Goal: Navigation & Orientation: Understand site structure

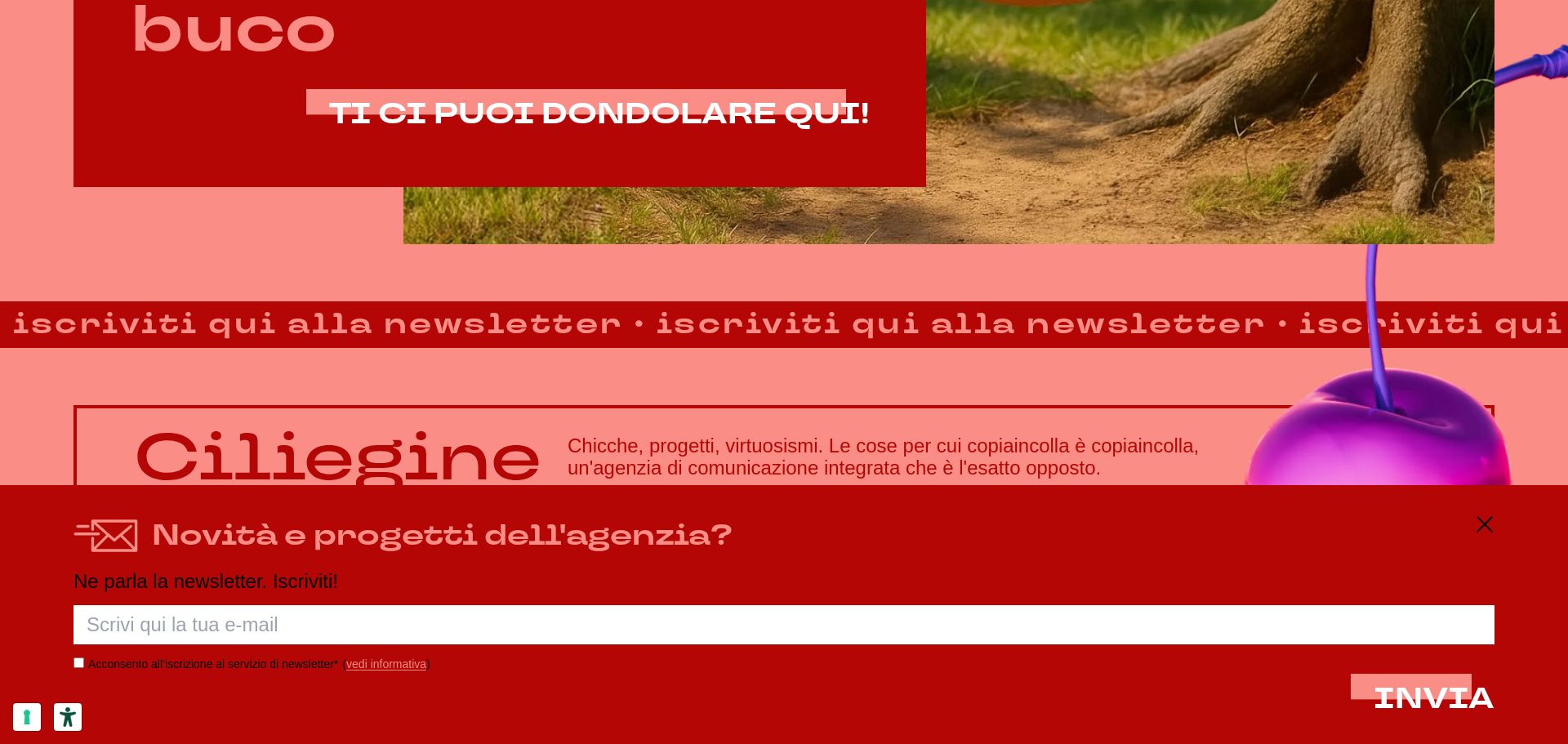
scroll to position [1402, 0]
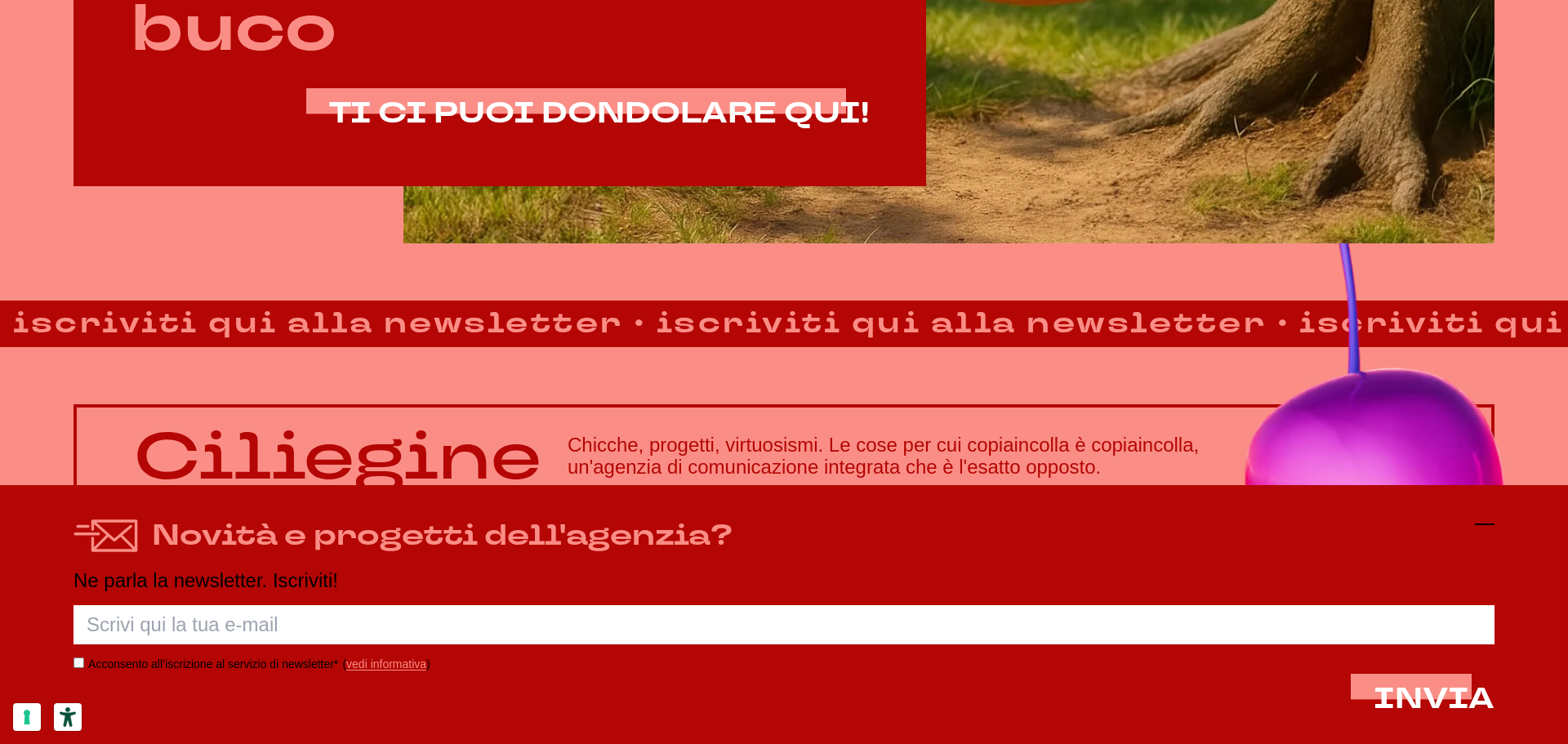
click at [1489, 522] on icon at bounding box center [1485, 524] width 20 height 20
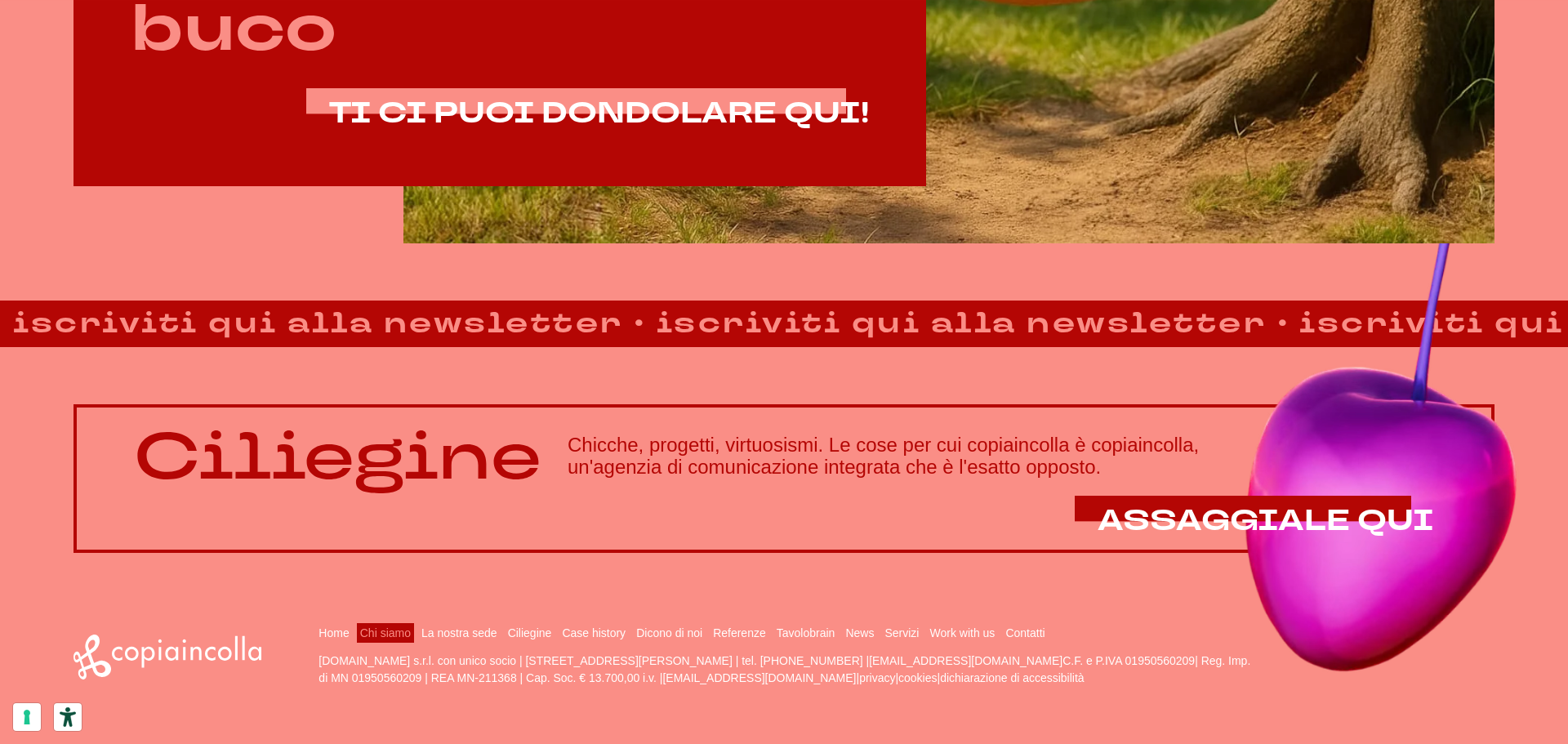
click at [376, 631] on link "Chi siamo" at bounding box center [385, 632] width 51 height 13
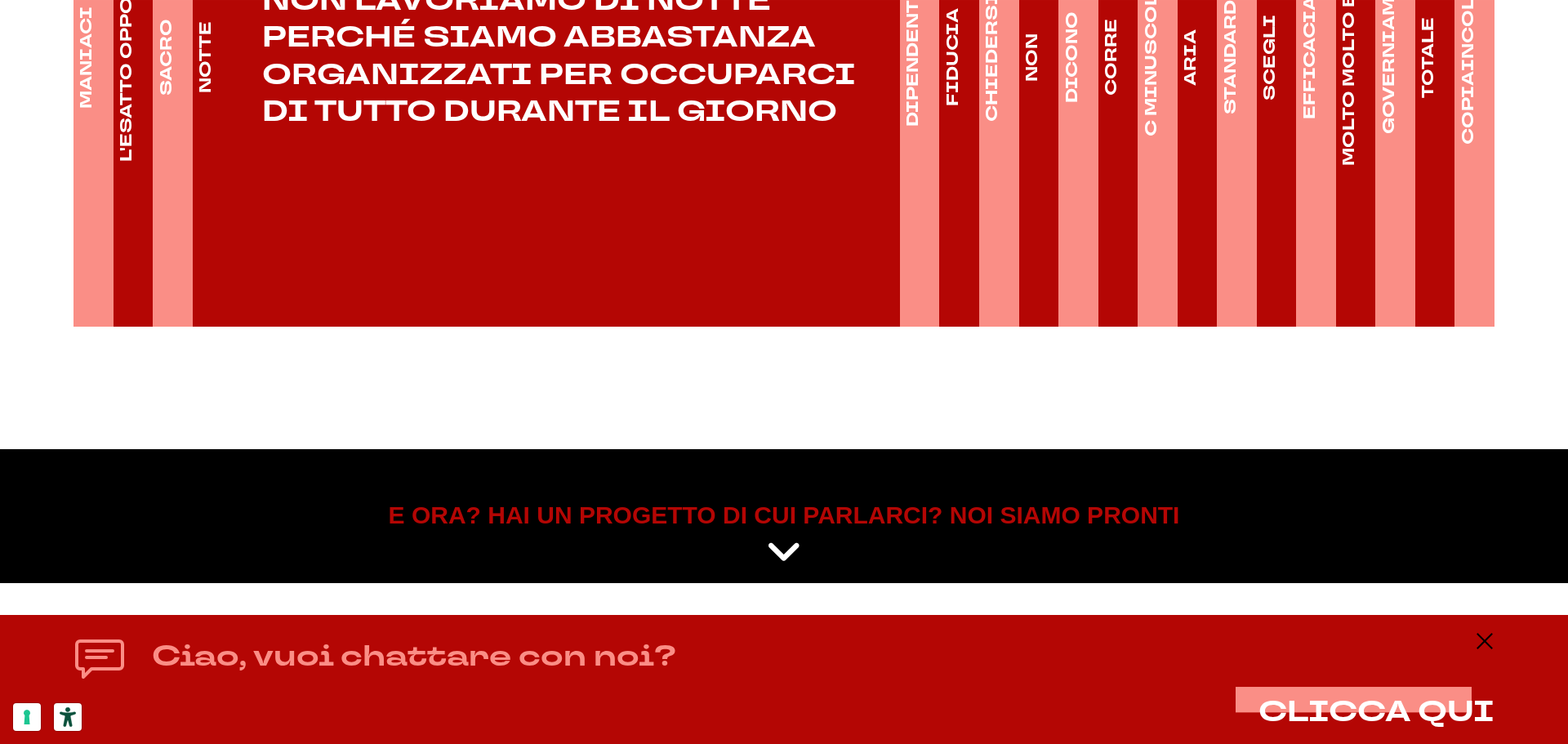
scroll to position [2906, 0]
click at [1488, 636] on icon at bounding box center [1485, 641] width 20 height 20
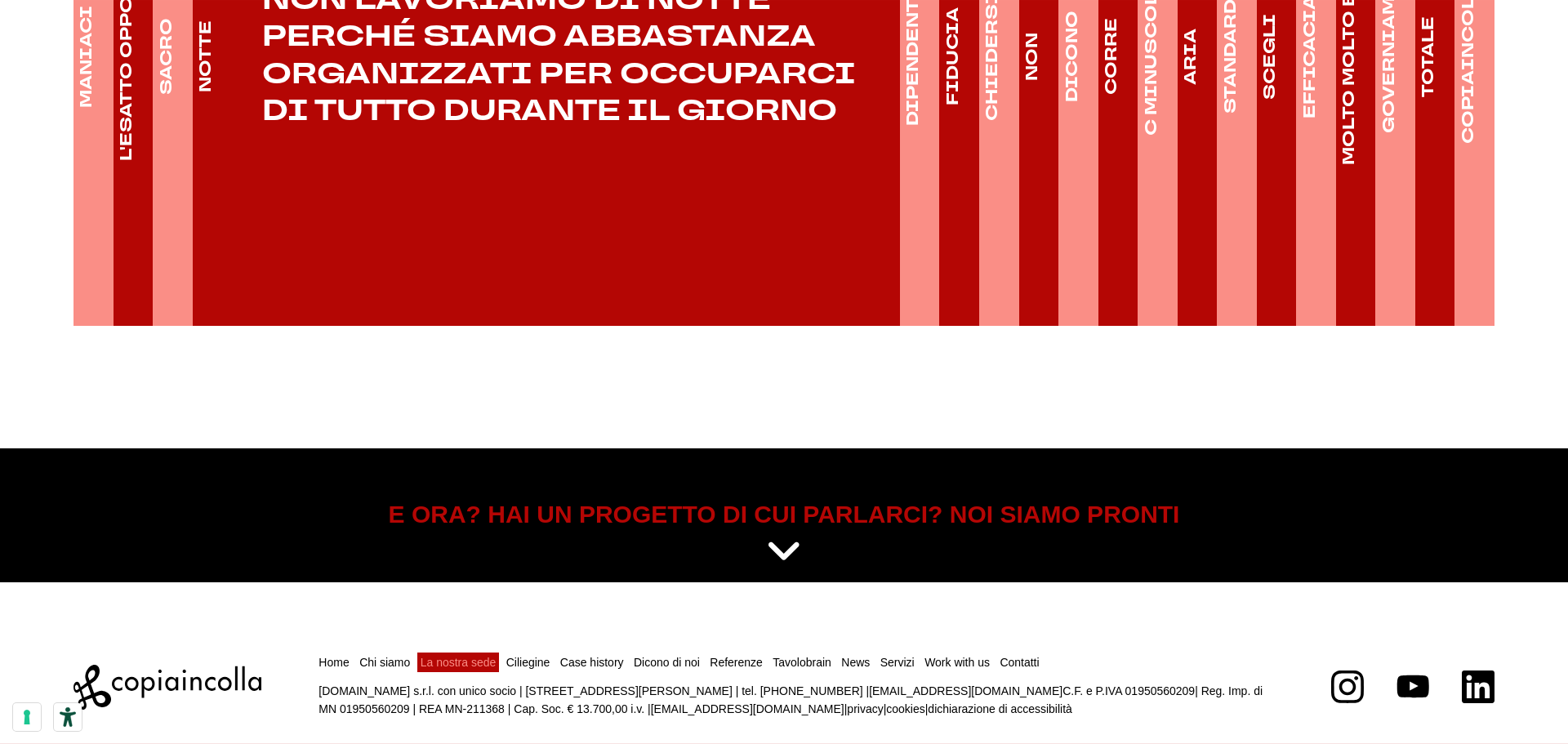
click at [476, 655] on link "La nostra sede" at bounding box center [459, 662] width 76 height 13
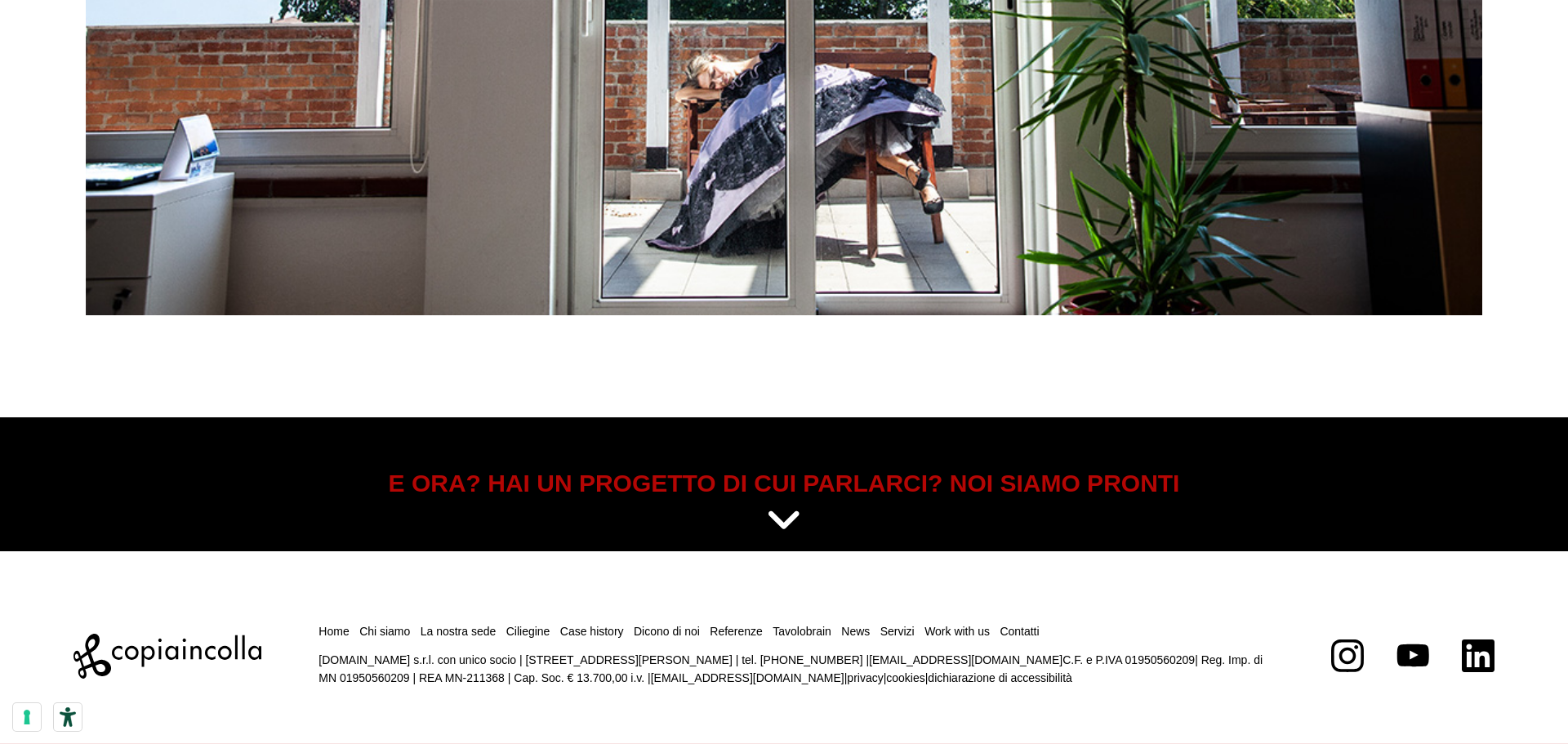
scroll to position [8323, 0]
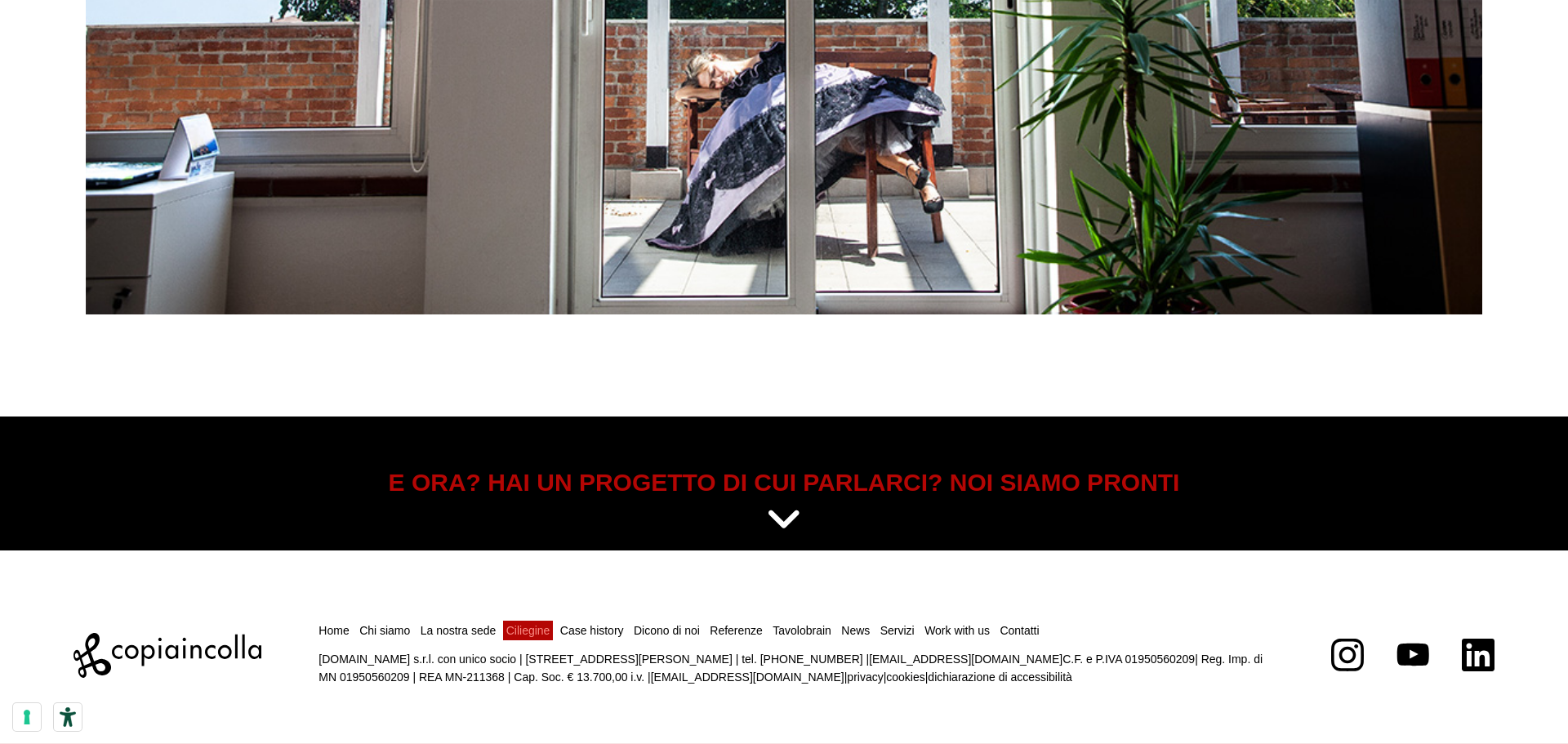
click at [541, 631] on link "Ciliegine" at bounding box center [529, 630] width 44 height 13
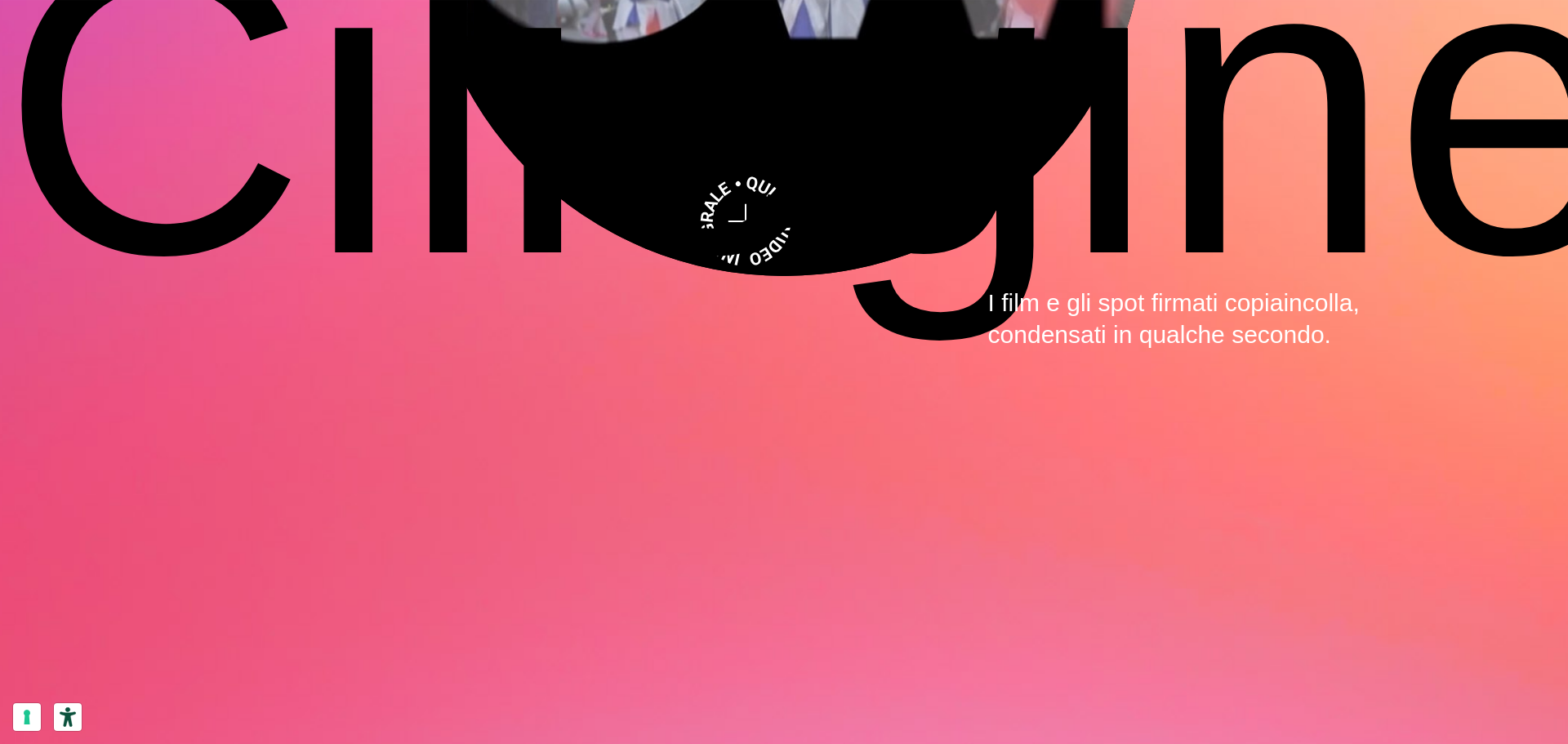
scroll to position [5800, 0]
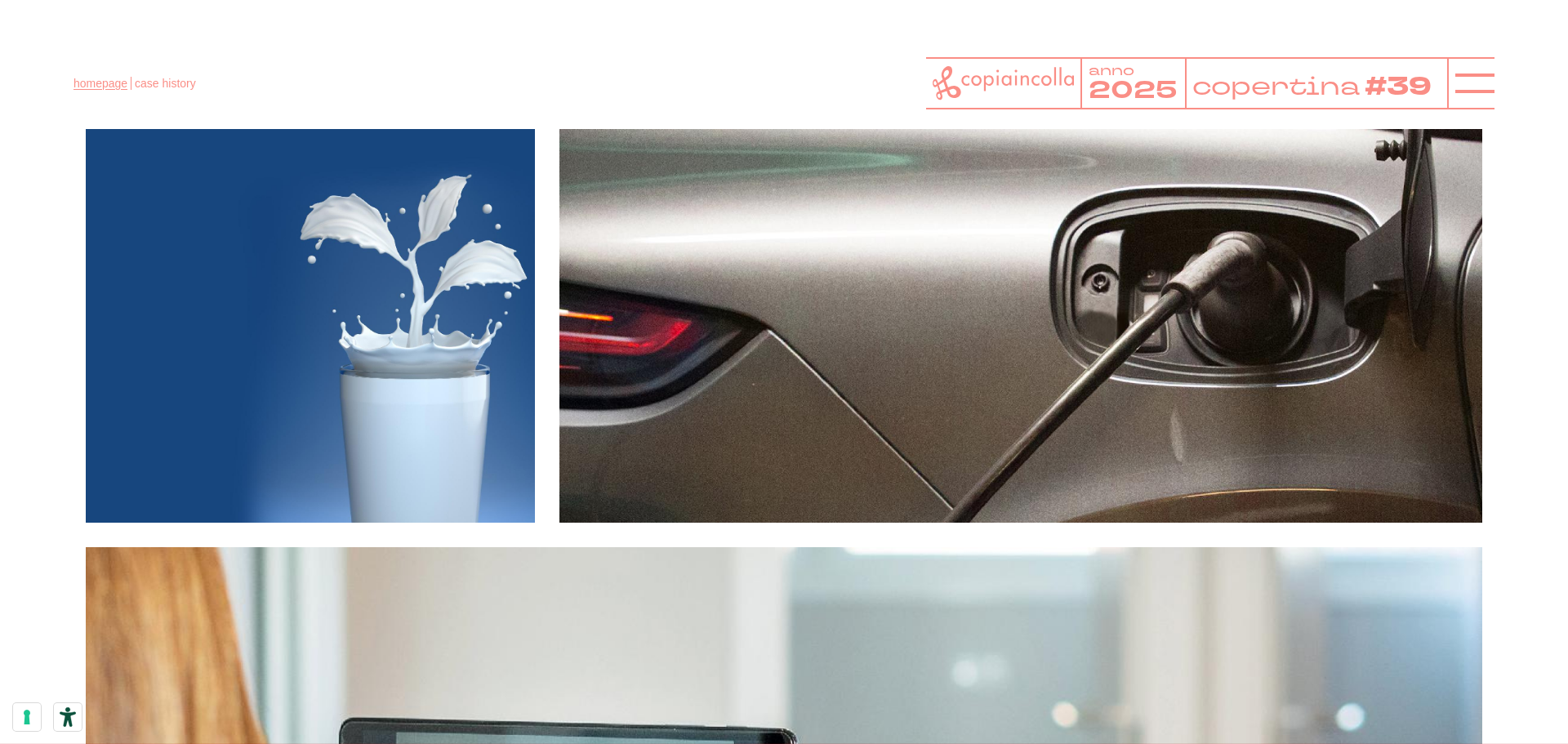
scroll to position [11071, 0]
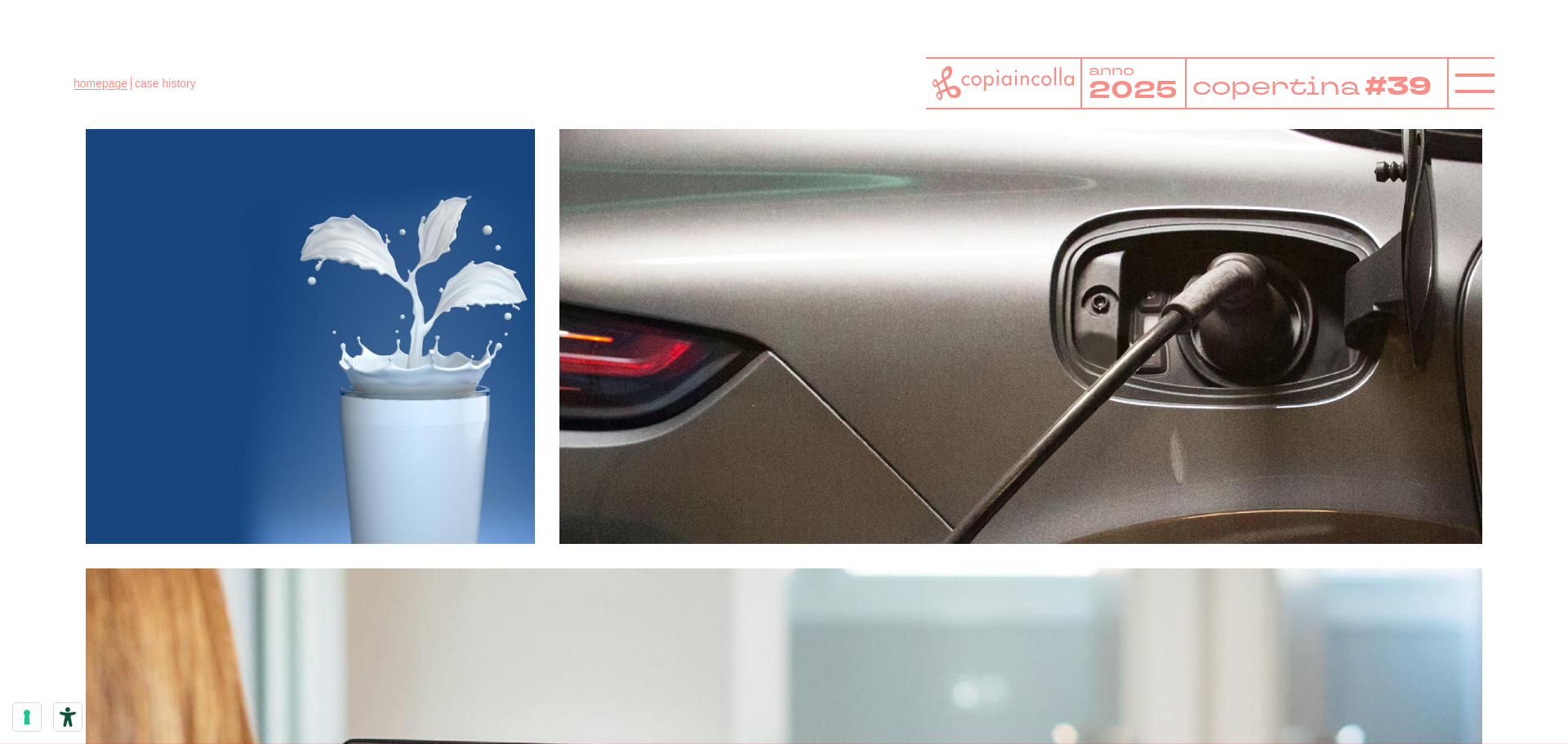
click at [99, 84] on link "homepage" at bounding box center [100, 83] width 53 height 13
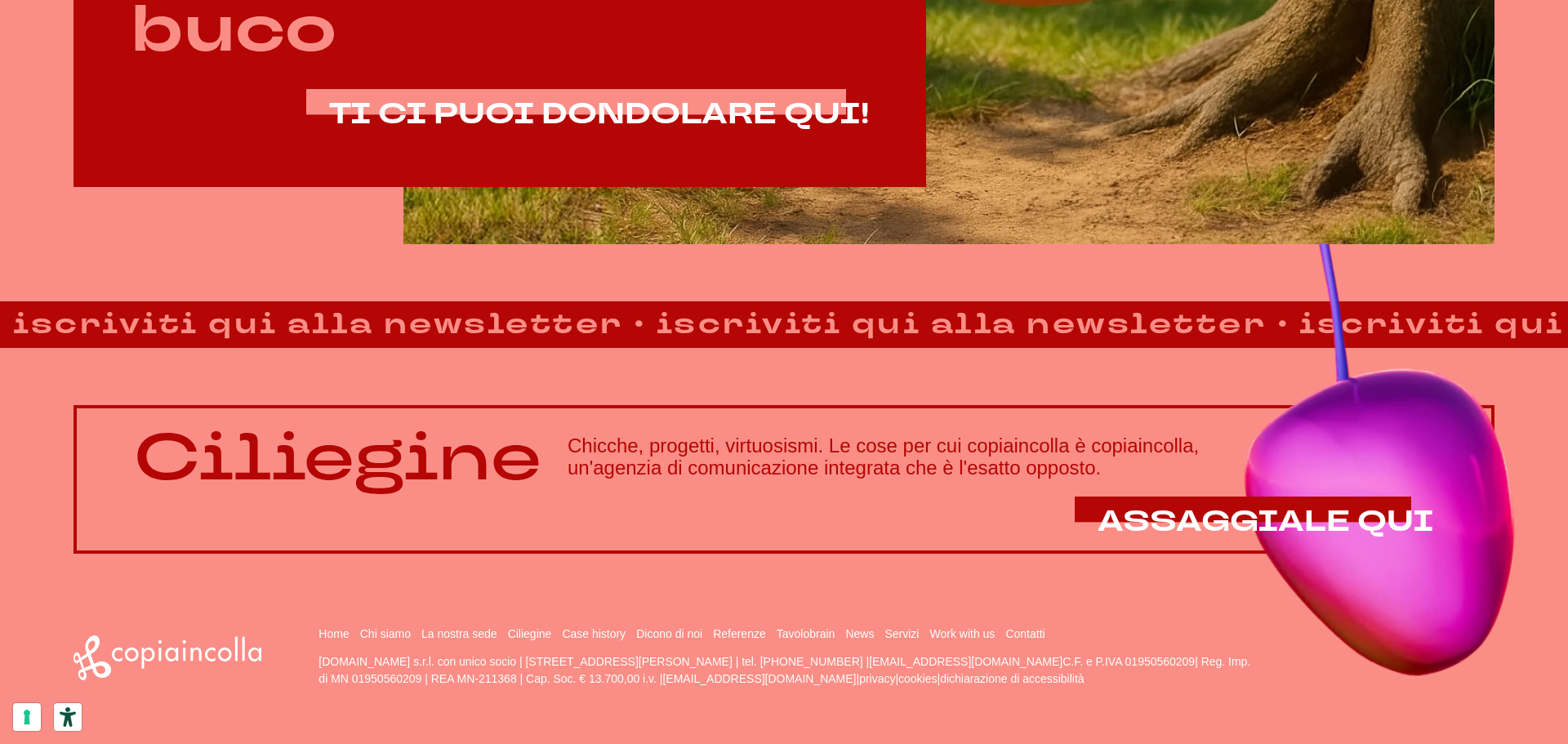
scroll to position [1402, 0]
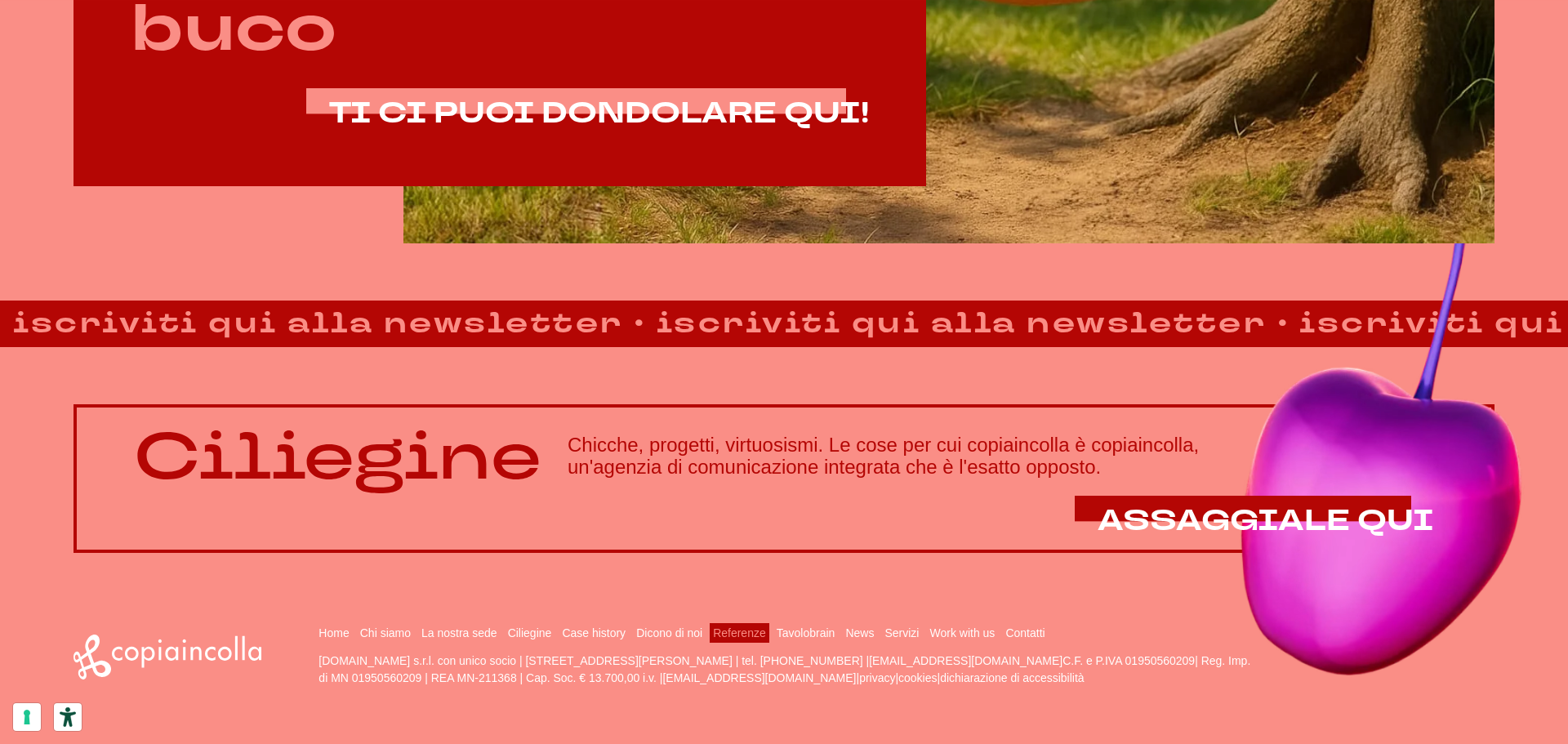
click at [731, 635] on link "Referenze" at bounding box center [740, 632] width 53 height 13
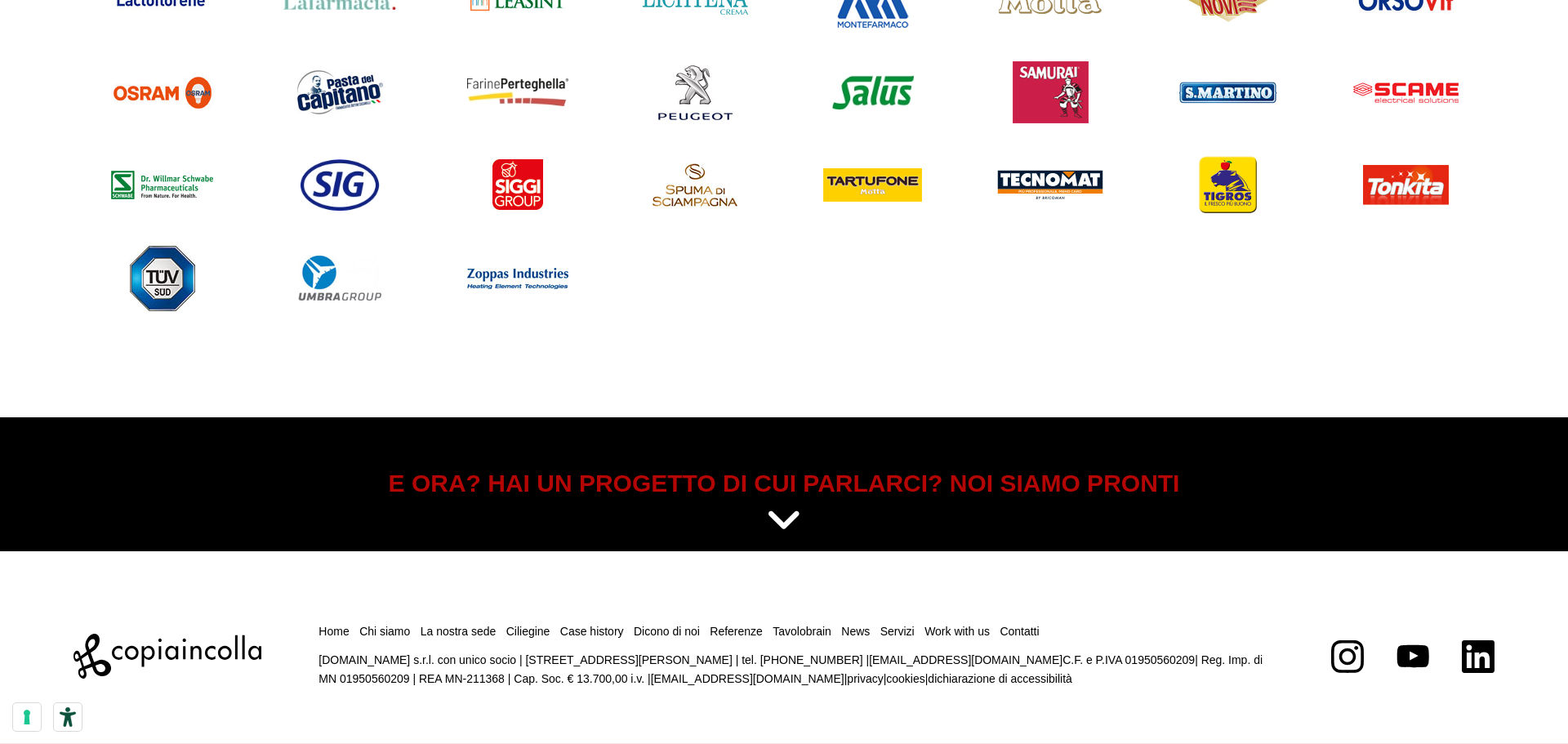
scroll to position [2022, 0]
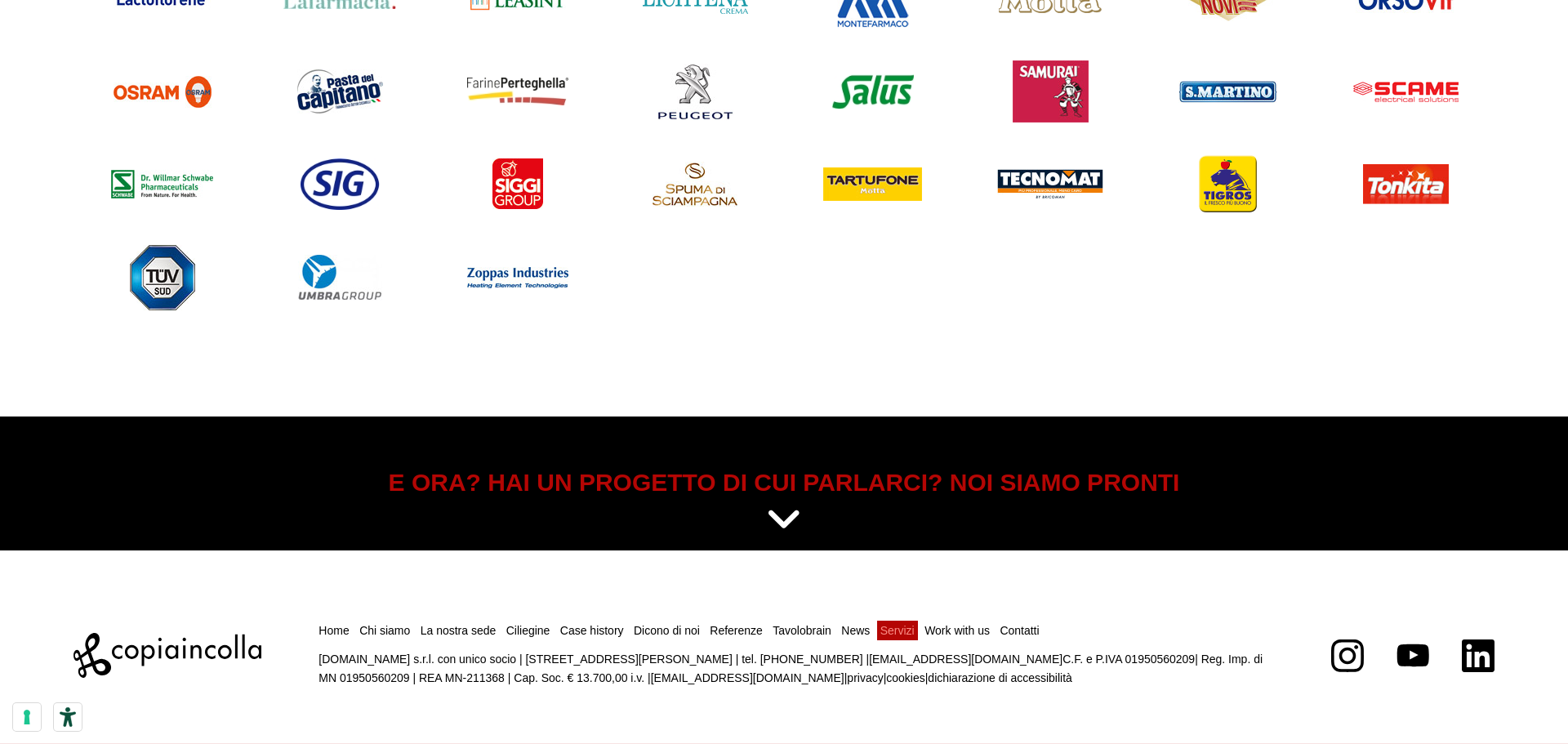
click at [896, 631] on link "Servizi" at bounding box center [898, 630] width 34 height 13
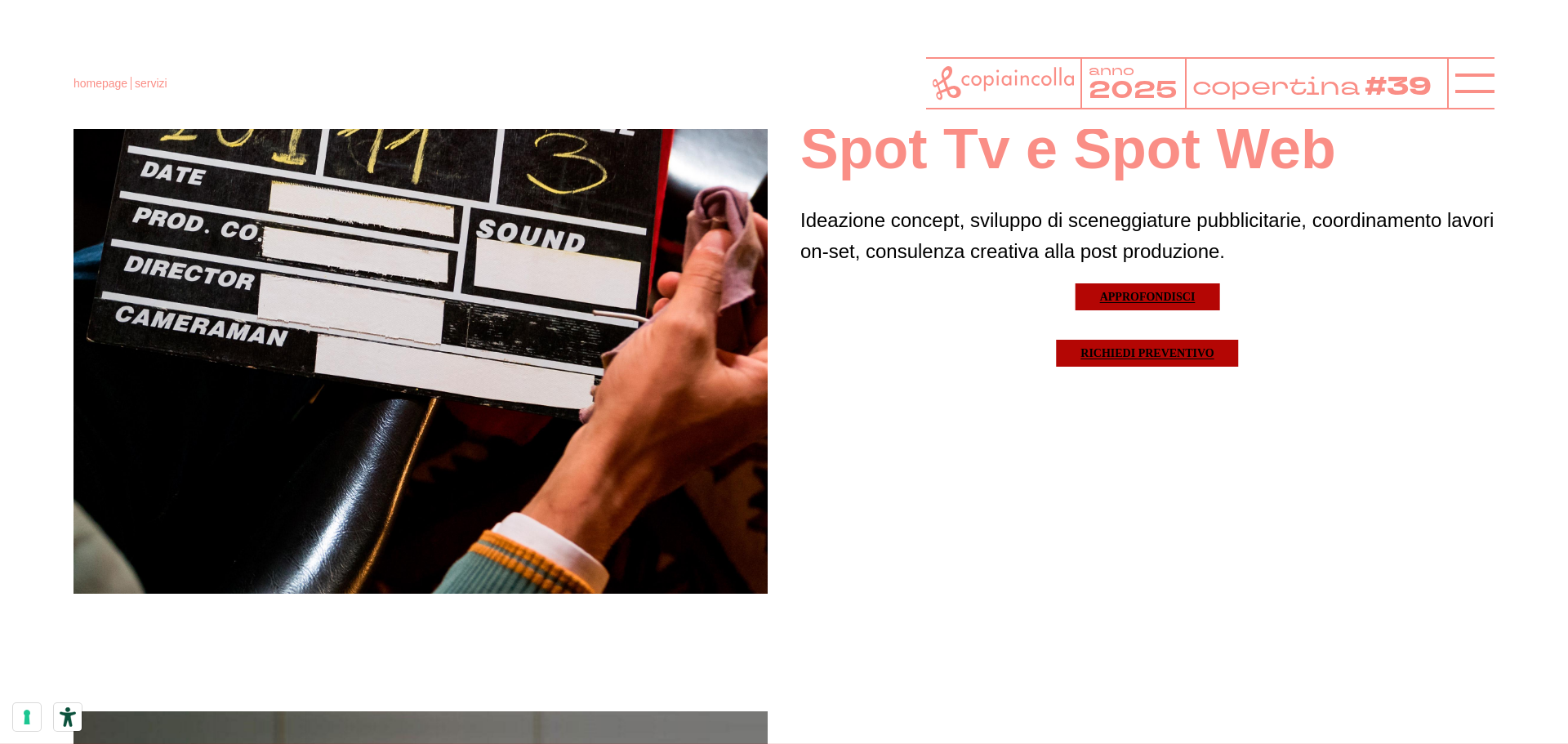
scroll to position [5959, 0]
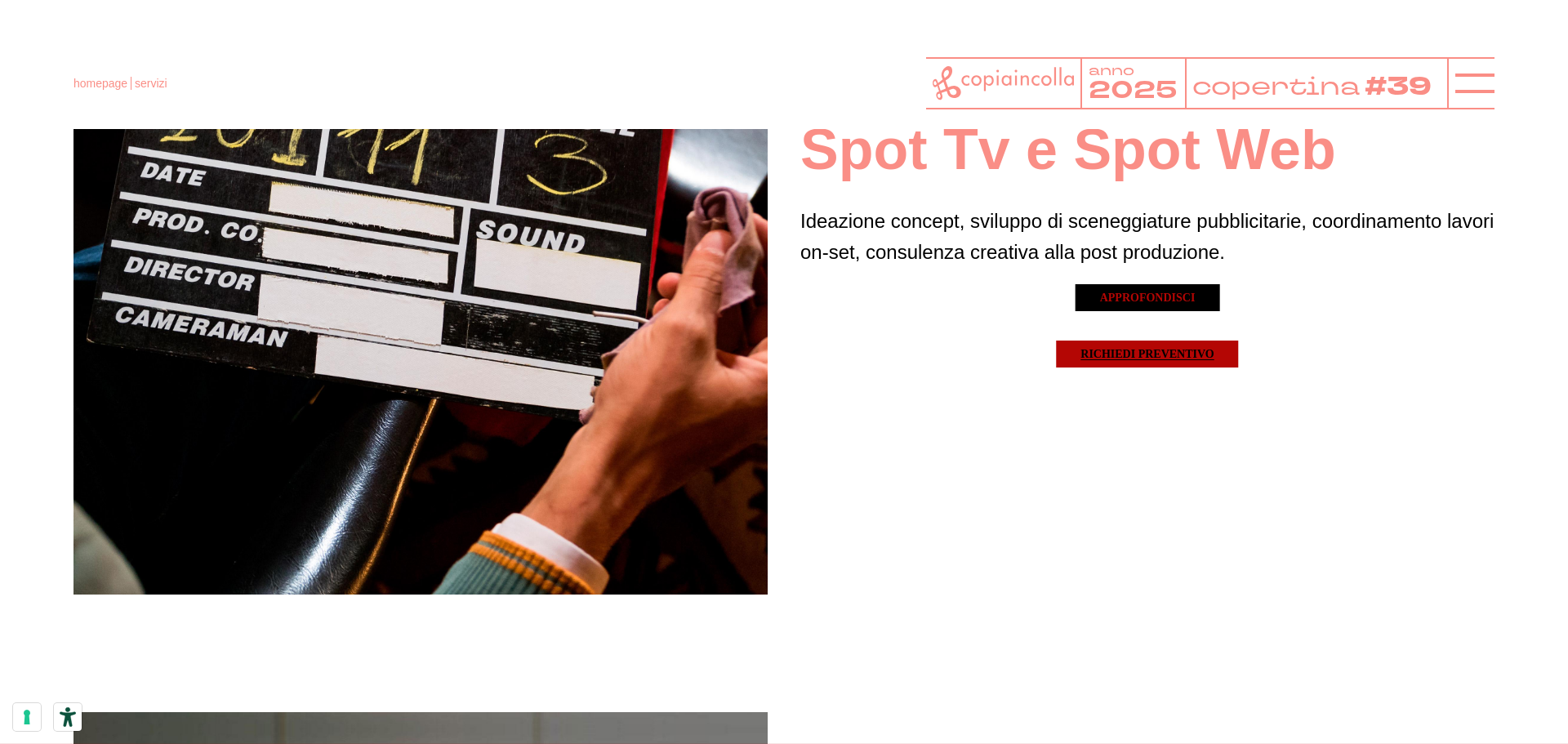
click at [1150, 293] on link "Approfondisci" at bounding box center [1147, 298] width 144 height 27
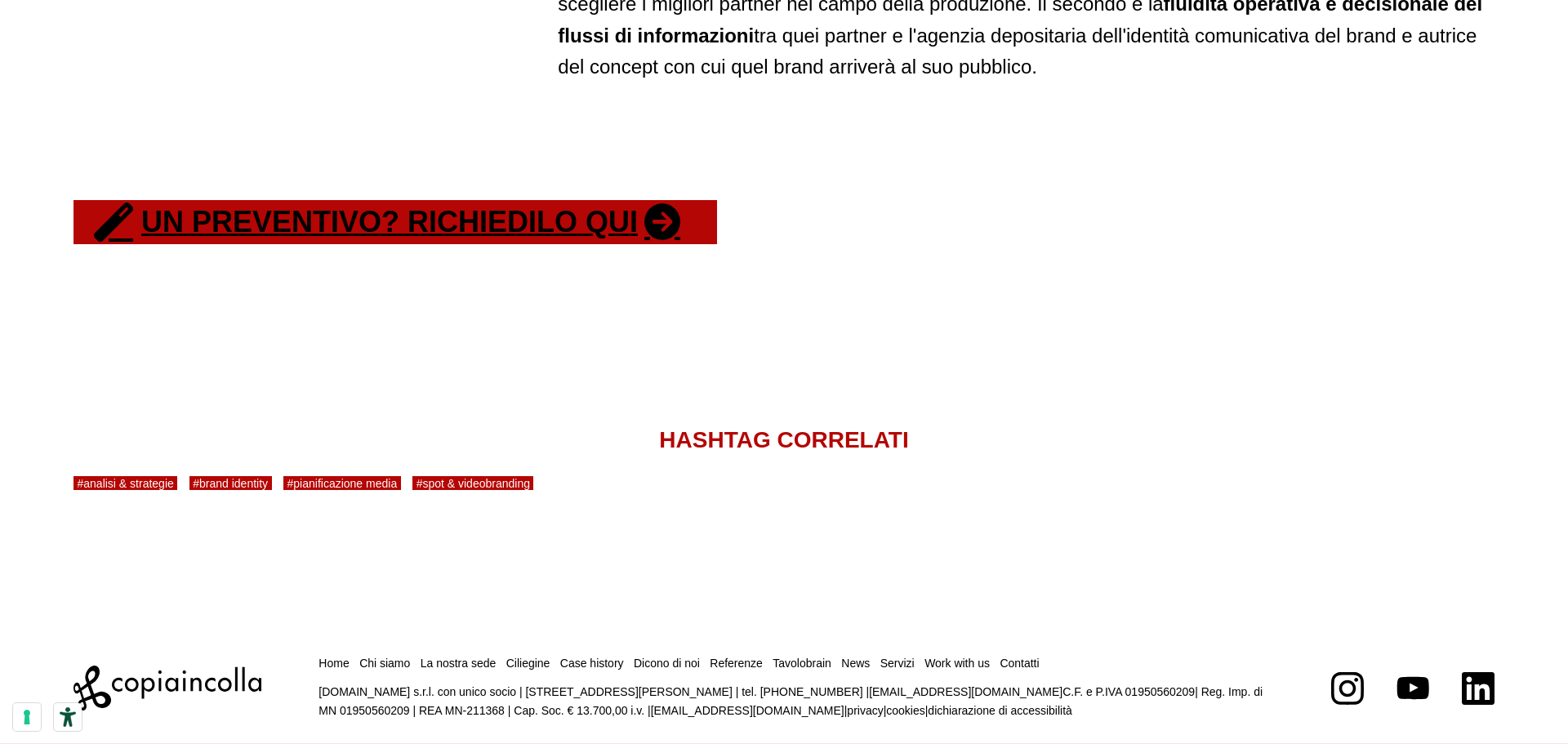
scroll to position [5636, 0]
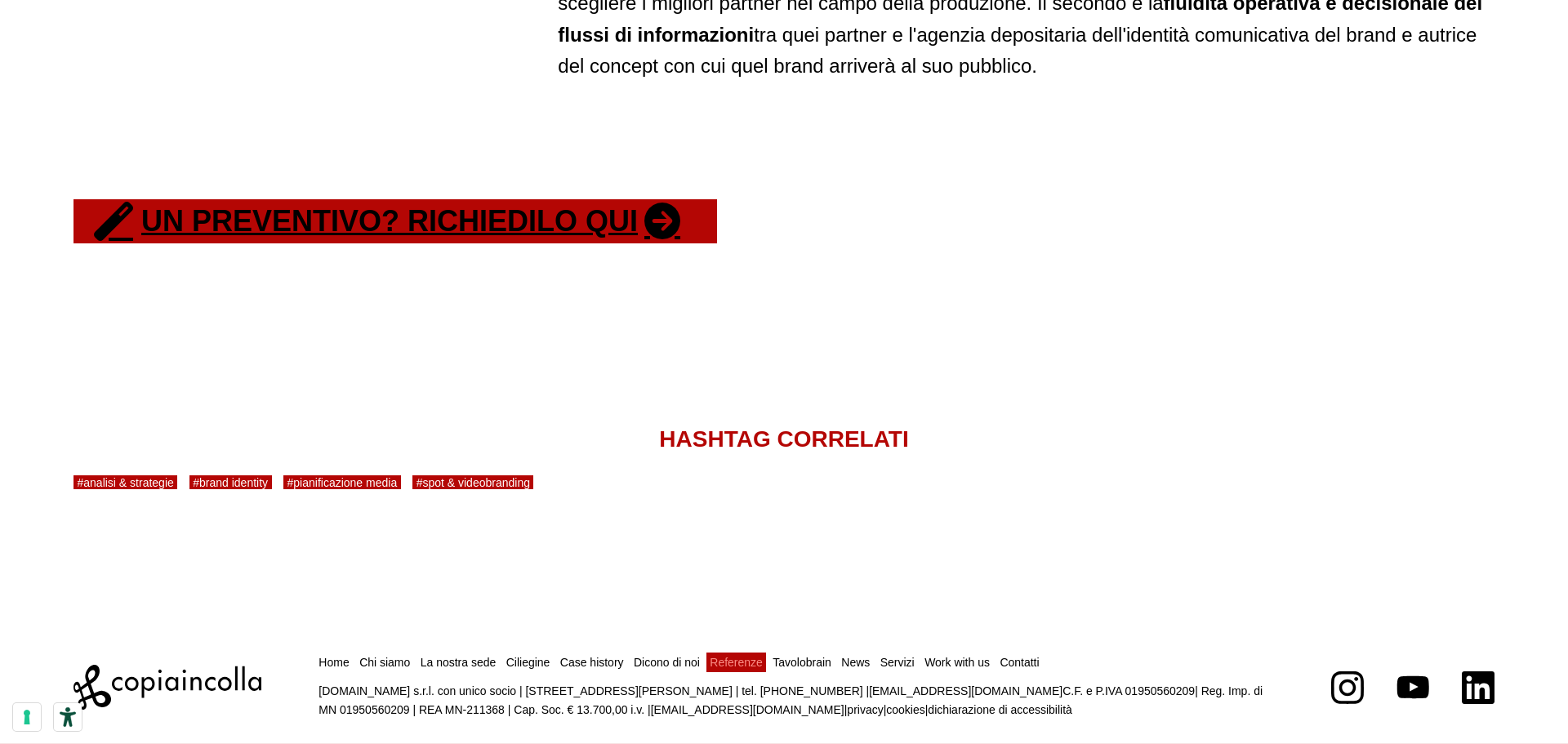
click at [729, 655] on link "Referenze" at bounding box center [737, 662] width 53 height 13
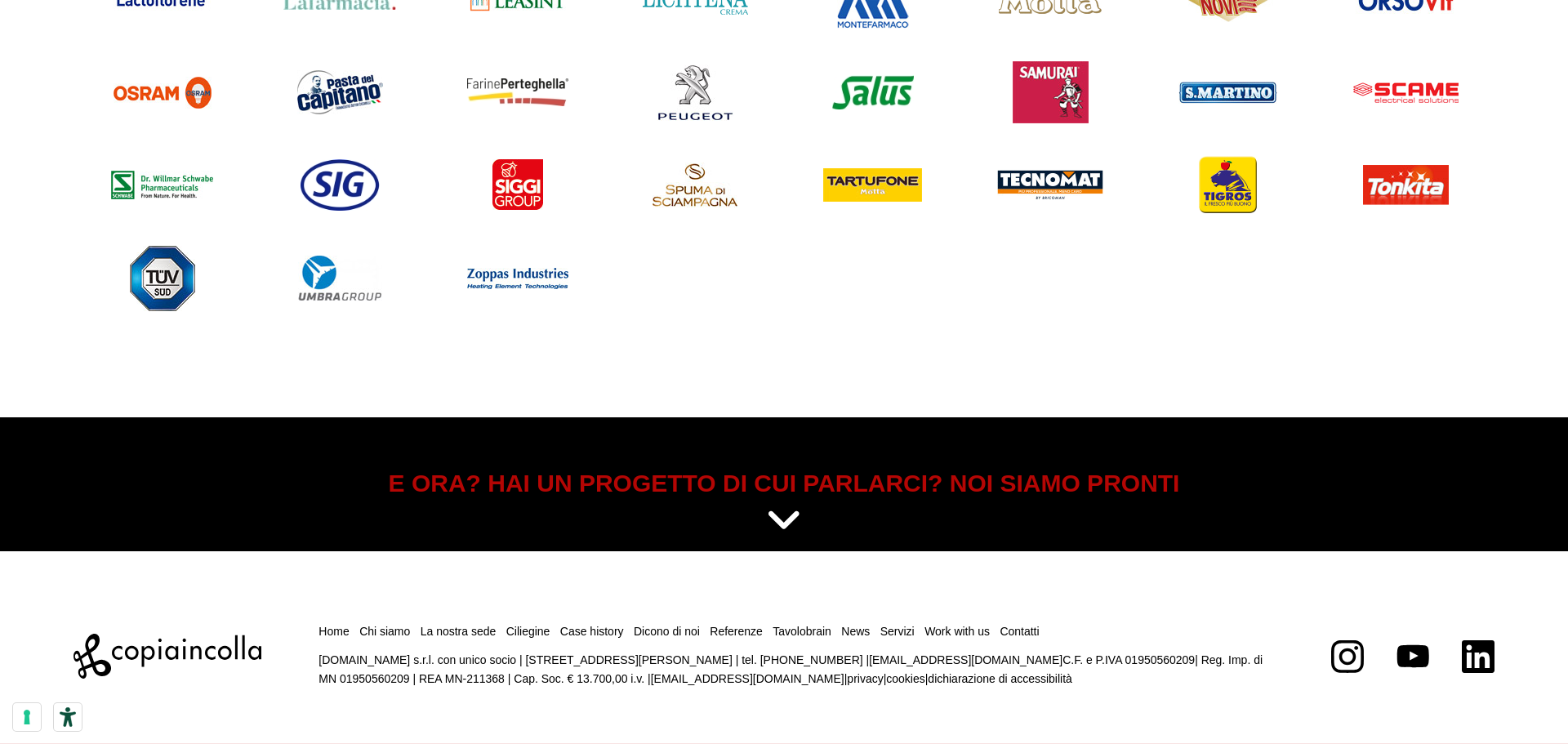
scroll to position [2022, 0]
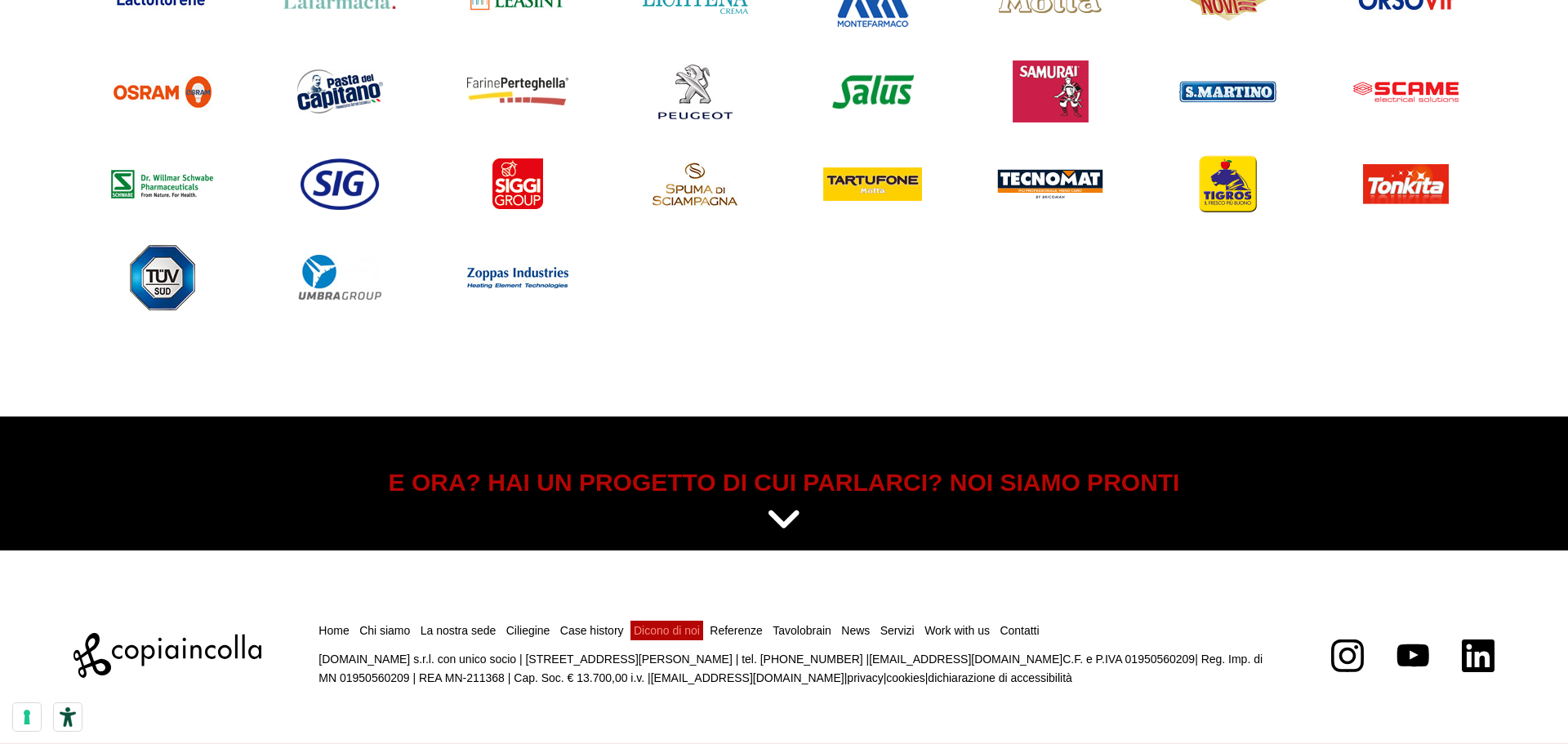
click at [652, 630] on link "Dicono di noi" at bounding box center [666, 630] width 66 height 13
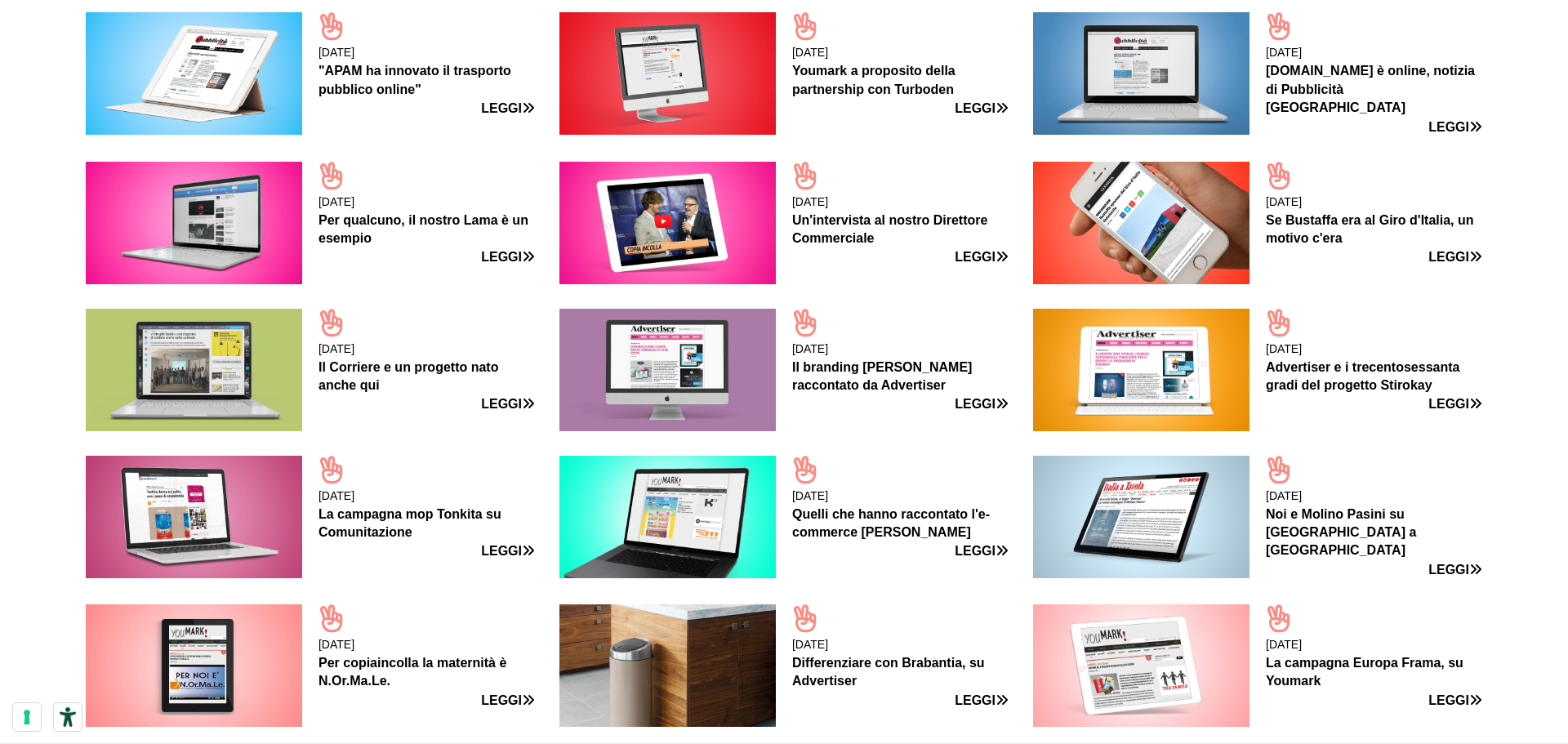
scroll to position [4152, 0]
